Goal: Task Accomplishment & Management: Manage account settings

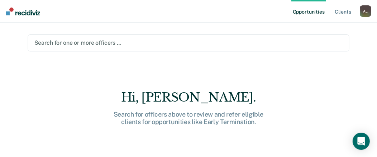
scroll to position [10, 0]
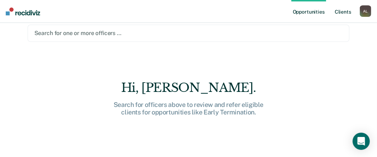
click at [345, 11] on link "Client s" at bounding box center [342, 11] width 19 height 23
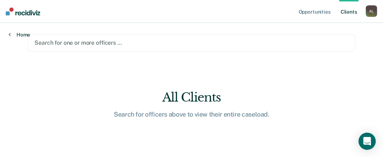
click at [16, 34] on link "Home" at bounding box center [20, 35] width 22 height 6
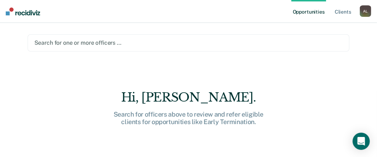
click at [367, 13] on div "A L" at bounding box center [365, 10] width 11 height 11
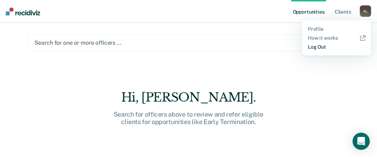
click at [320, 45] on link "Log Out" at bounding box center [337, 47] width 58 height 6
